Goal: Task Accomplishment & Management: Manage account settings

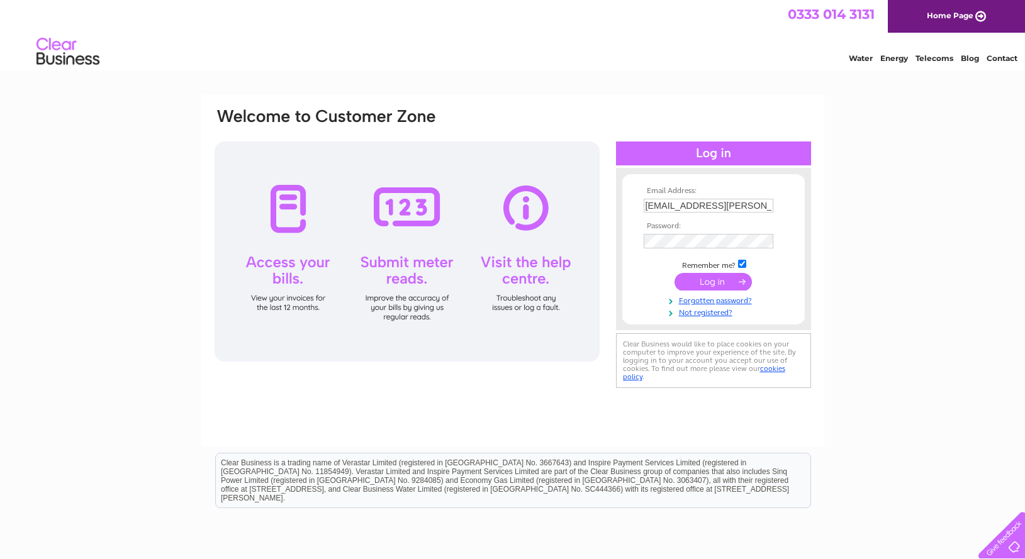
drag, startPoint x: 713, startPoint y: 283, endPoint x: 708, endPoint y: 274, distance: 10.7
click at [712, 283] on input "submit" at bounding box center [712, 282] width 77 height 18
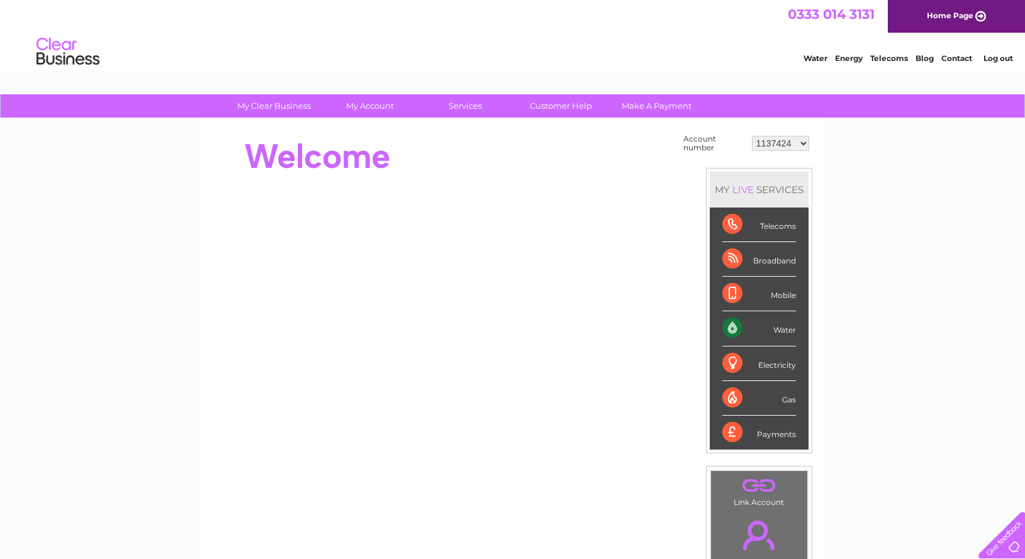
click at [687, 136] on select "1137424 1137426 1137435 30295217" at bounding box center [780, 143] width 57 height 15
select select "1137435"
click option "1137435" at bounding box center [0, 0] width 0 height 0
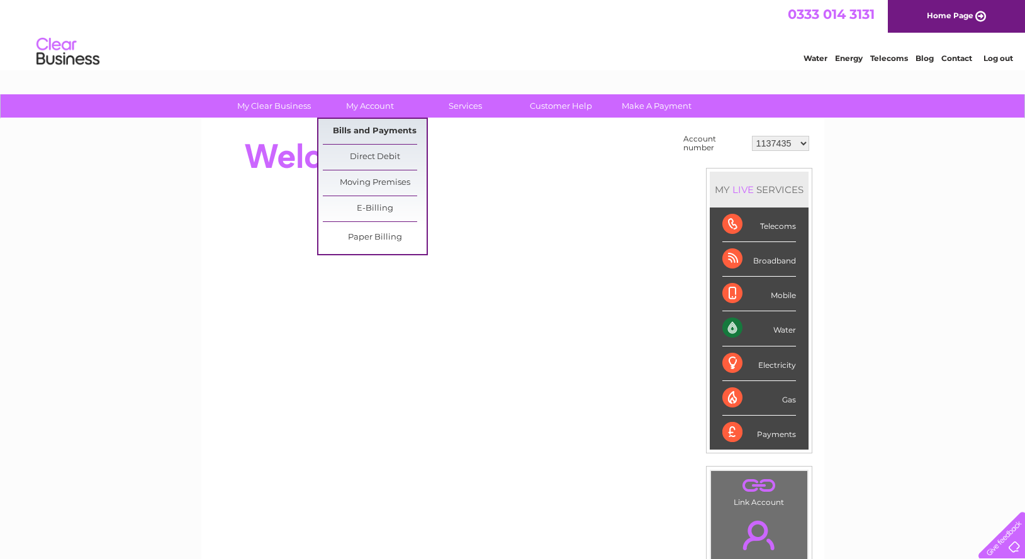
click at [381, 128] on link "Bills and Payments" at bounding box center [375, 131] width 104 height 25
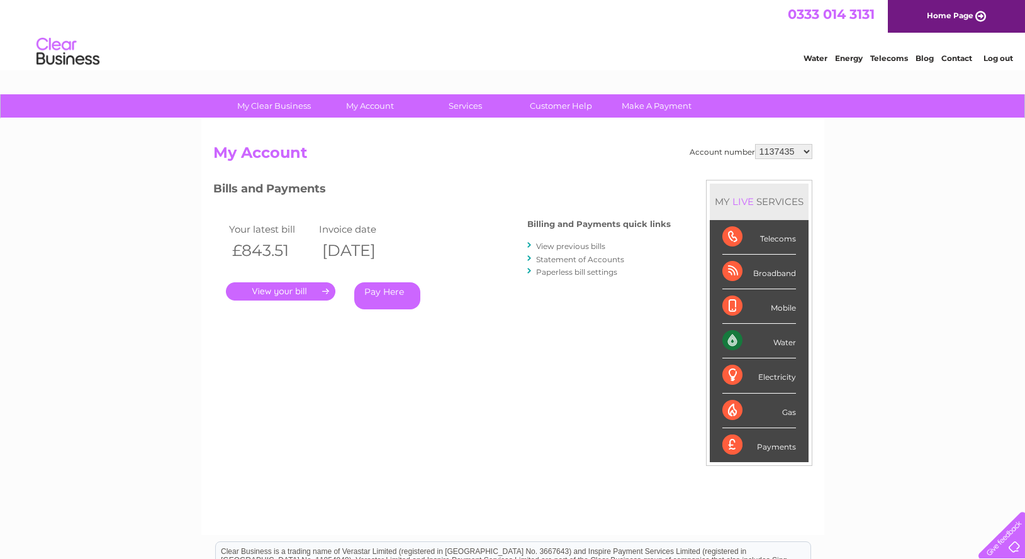
click at [272, 287] on link "." at bounding box center [280, 291] width 109 height 18
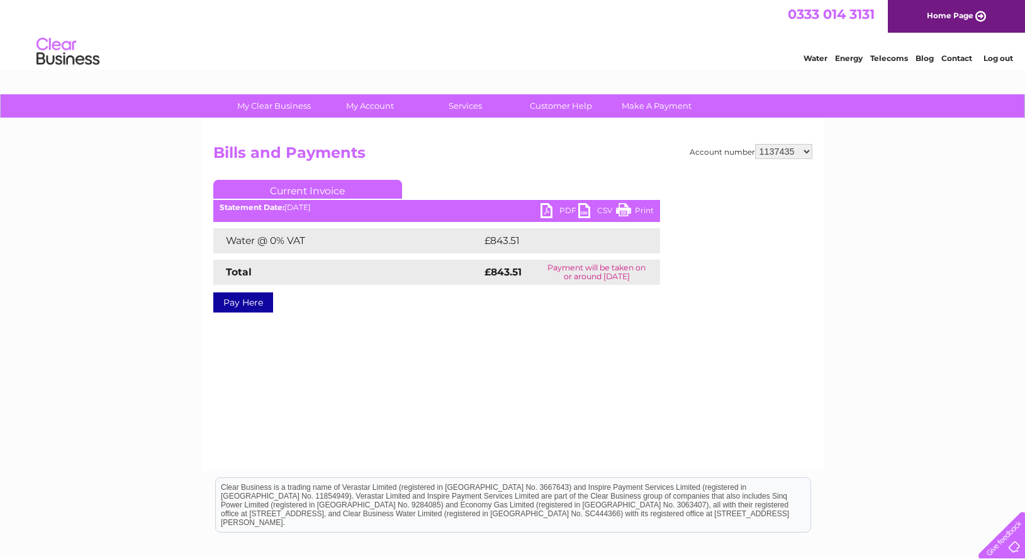
click at [565, 209] on link "PDF" at bounding box center [559, 212] width 38 height 18
